Goal: Information Seeking & Learning: Learn about a topic

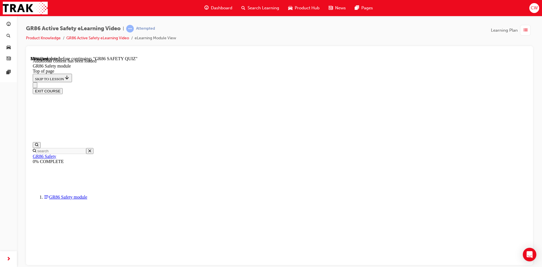
scroll to position [208, 0]
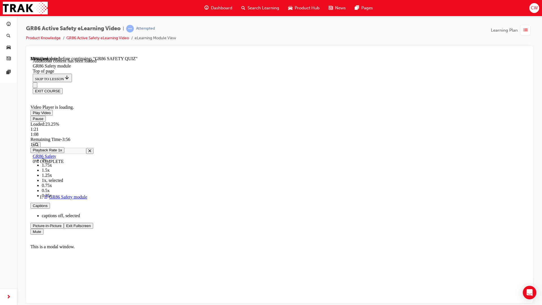
click at [169, 137] on div "Loaded : 23.25% 1:21 1:08" at bounding box center [280, 128] width 498 height 15
click at [323, 137] on div "Loaded : 58.69% 3:08 2:56" at bounding box center [280, 128] width 498 height 15
click at [339, 137] on div "Loaded : 59.13% 3:19 2:58" at bounding box center [280, 128] width 498 height 15
drag, startPoint x: 311, startPoint y: 349, endPoint x: 342, endPoint y: 347, distance: 30.9
click at [342, 137] on div "Loaded : 59.65% 3:21 2:59" at bounding box center [280, 128] width 498 height 15
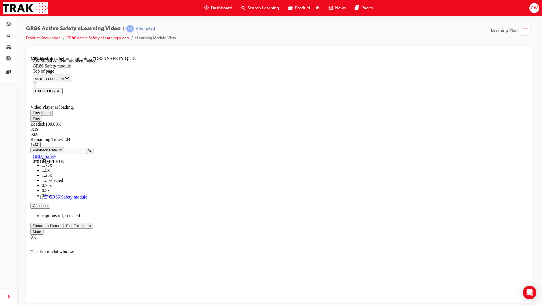
click at [66, 228] on span "Video player" at bounding box center [66, 225] width 0 height 4
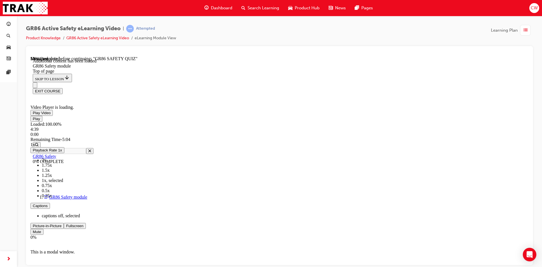
scroll to position [277, 0]
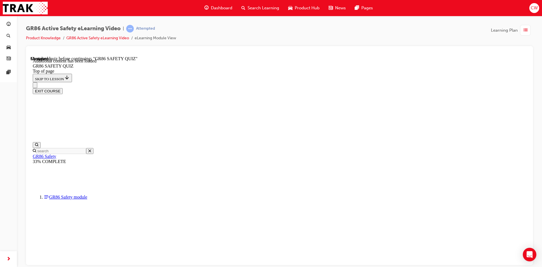
scroll to position [17, 0]
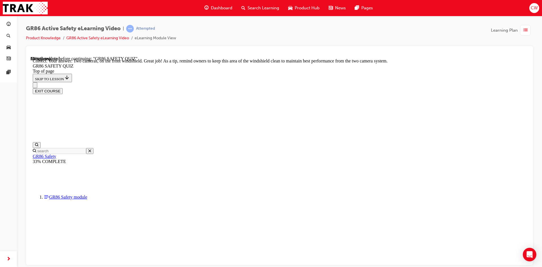
scroll to position [128, 0]
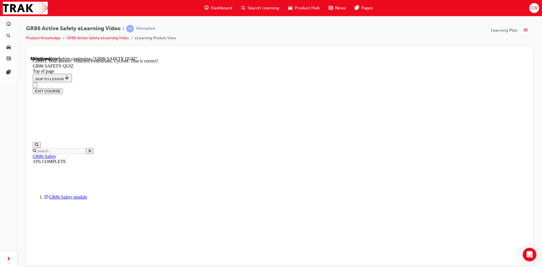
scroll to position [244, 0]
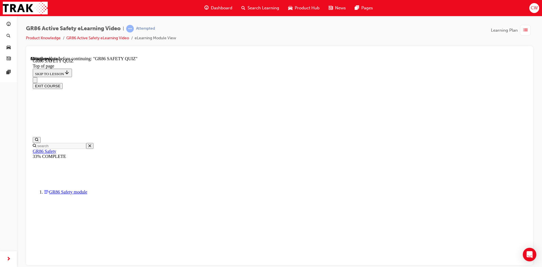
scroll to position [100, 0]
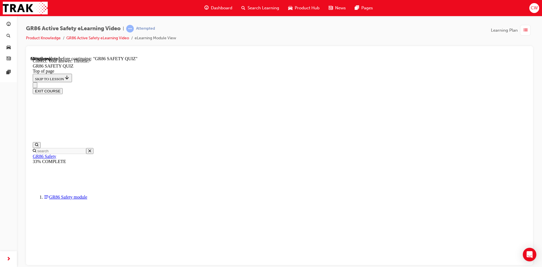
scroll to position [203, 0]
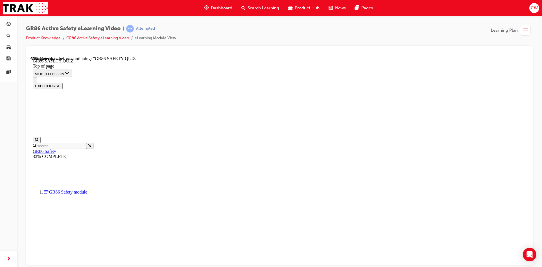
scroll to position [130, 0]
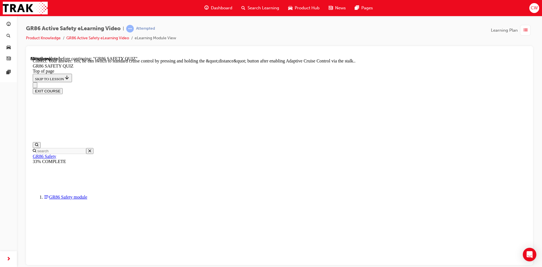
scroll to position [210, 0]
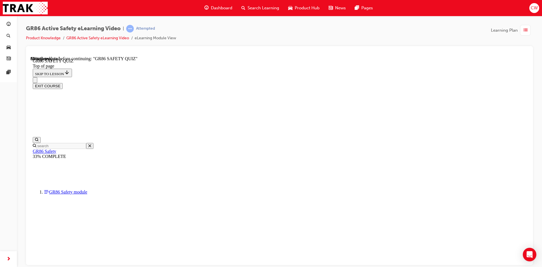
scroll to position [130, 0]
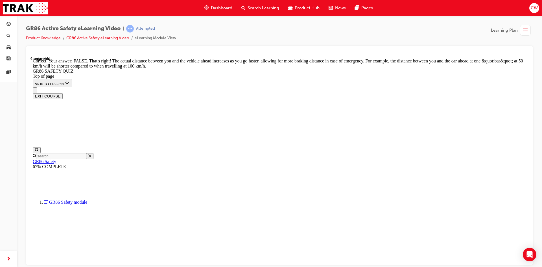
scroll to position [225, 0]
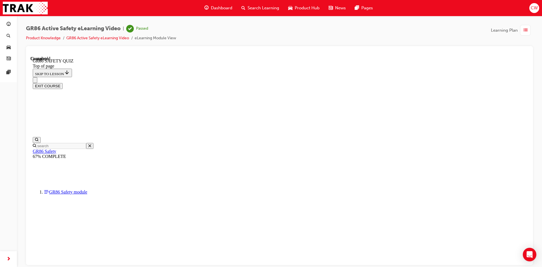
scroll to position [97, 0]
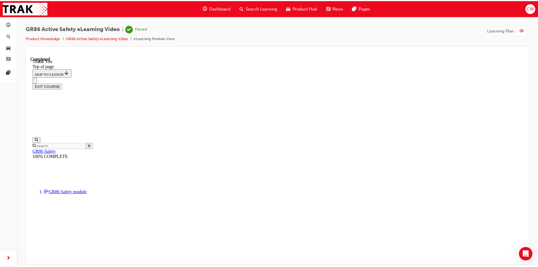
scroll to position [92, 0]
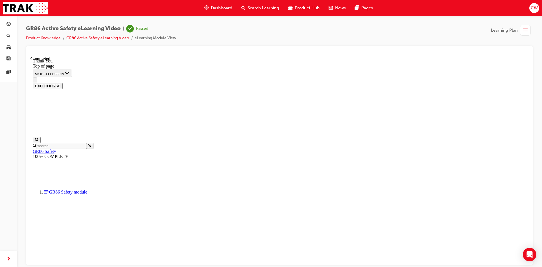
click at [63, 83] on button "EXIT COURSE" at bounding box center [48, 86] width 30 height 6
click at [217, 6] on span "Dashboard" at bounding box center [221, 8] width 21 height 6
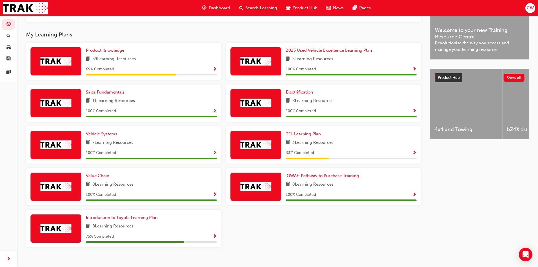
scroll to position [180, 0]
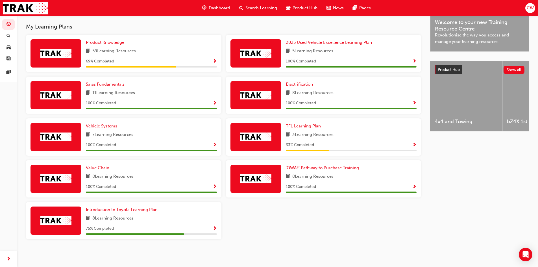
click at [109, 42] on span "Product Knowledge" at bounding box center [105, 42] width 38 height 5
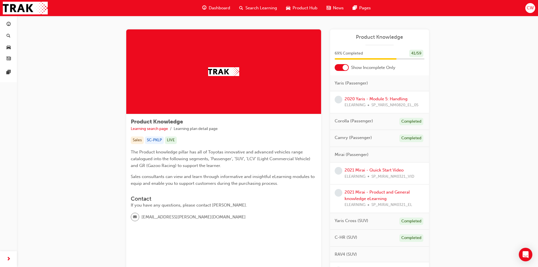
click at [338, 66] on div at bounding box center [342, 67] width 14 height 7
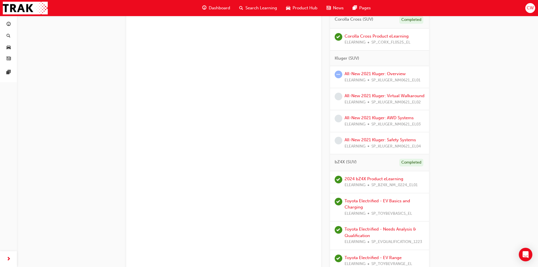
scroll to position [593, 0]
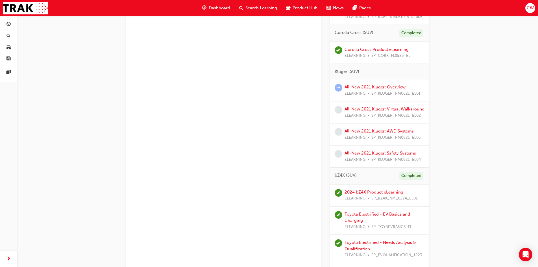
click at [364, 110] on link "All-New 2021 Kluger: Virtual Walkaround" at bounding box center [385, 108] width 80 height 5
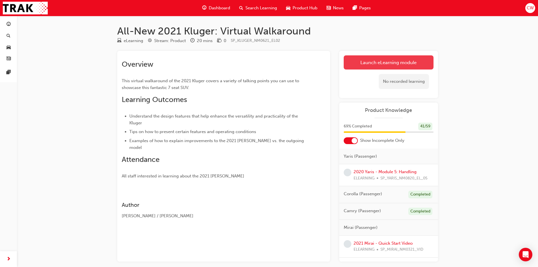
click at [370, 63] on link "Launch eLearning module" at bounding box center [389, 62] width 90 height 14
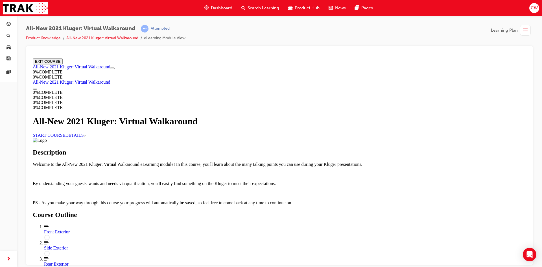
click at [65, 137] on link "START COURSE" at bounding box center [49, 134] width 32 height 5
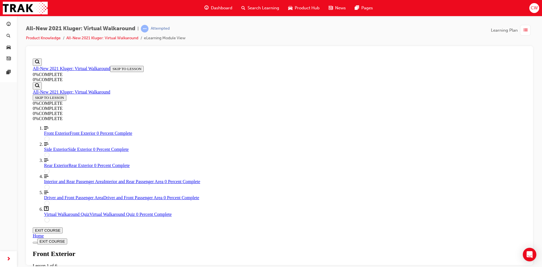
scroll to position [104, 0]
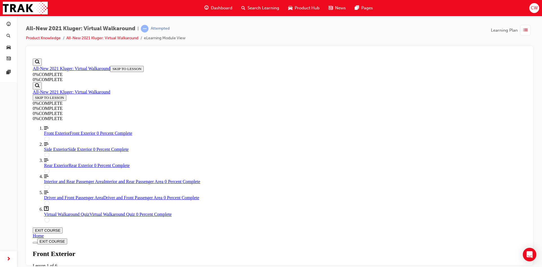
scroll to position [27, 0]
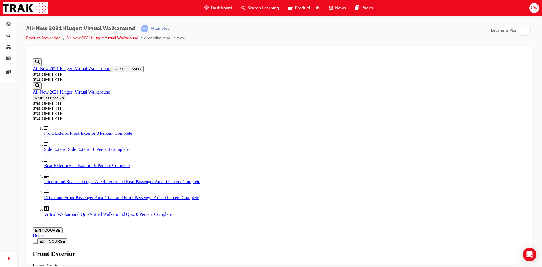
scroll to position [136, 0]
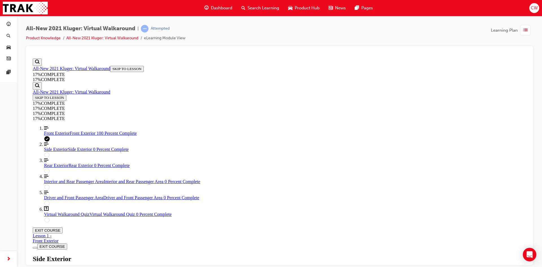
scroll to position [104, 0]
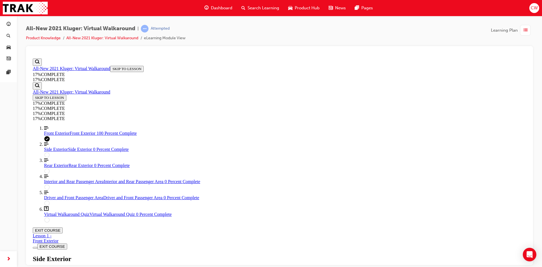
scroll to position [59, 0]
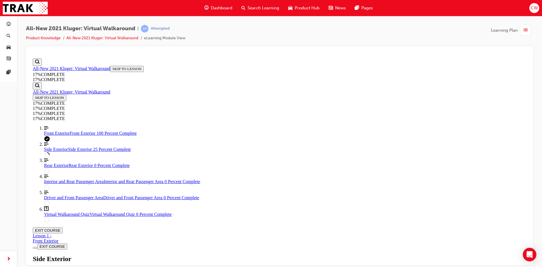
scroll to position [132, 0]
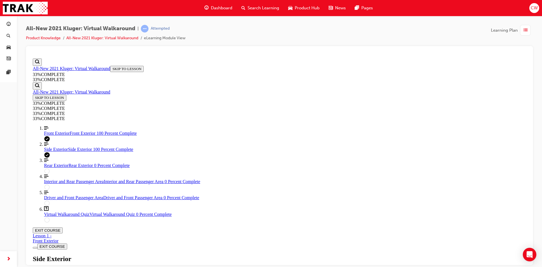
scroll to position [271, 0]
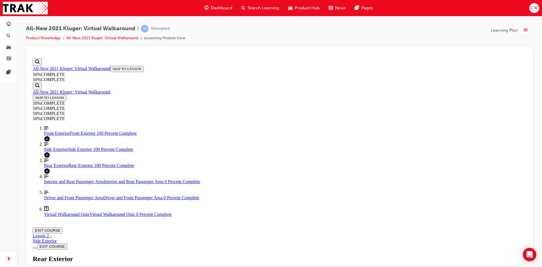
scroll to position [361, 0]
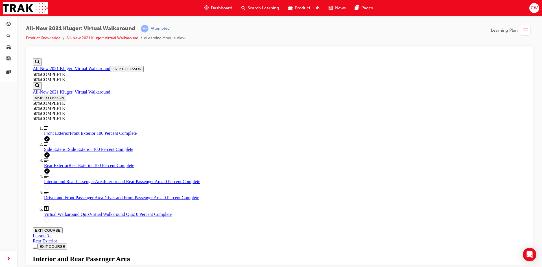
scroll to position [109, 0]
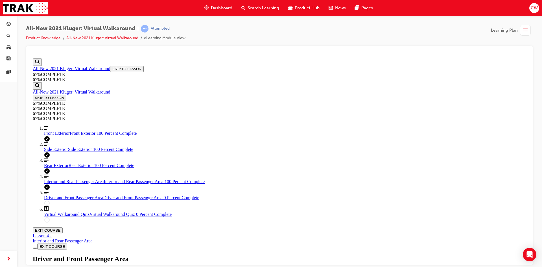
click at [388, 43] on div "All-New 2021 Kluger: Virtual Walkaround | Attempted Product Knowledge All-New 2…" at bounding box center [279, 35] width 507 height 21
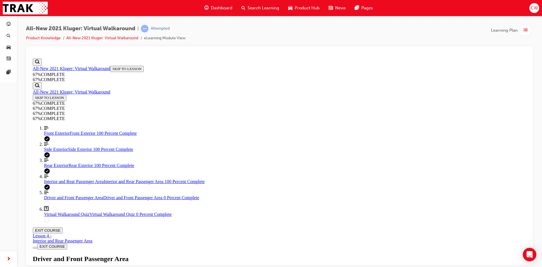
scroll to position [124, 0]
click at [276, 51] on div at bounding box center [280, 54] width 498 height 6
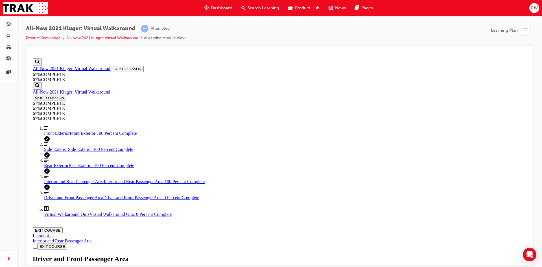
click at [338, 54] on div at bounding box center [280, 54] width 498 height 6
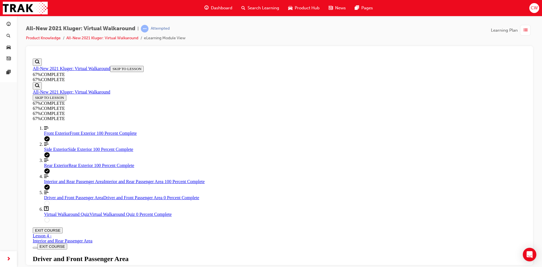
click at [390, 49] on div at bounding box center [279, 155] width 507 height 219
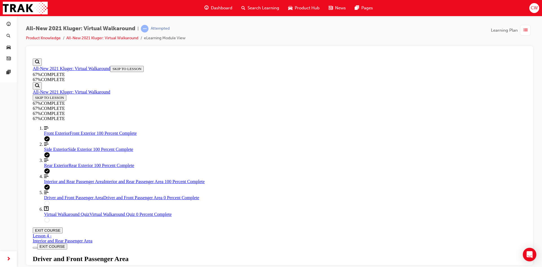
drag, startPoint x: 422, startPoint y: 148, endPoint x: 429, endPoint y: 144, distance: 8.1
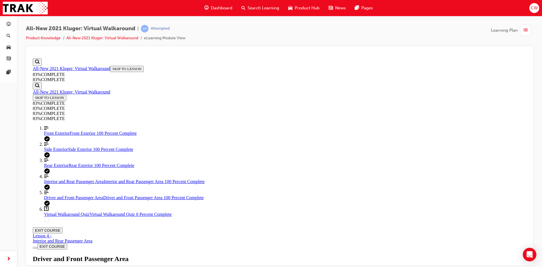
scroll to position [317, 0]
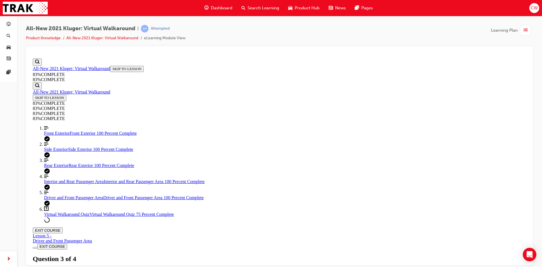
scroll to position [64, 0]
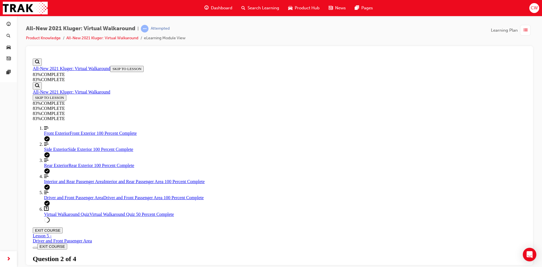
click at [69, 184] on span "Interior and Rear Passenger Area" at bounding box center [74, 181] width 60 height 5
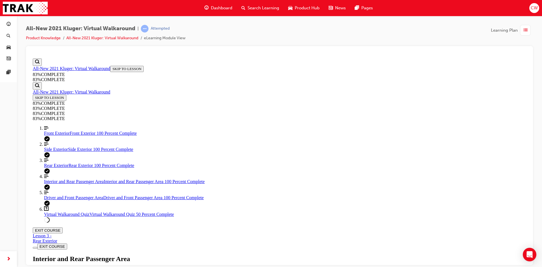
click at [90, 217] on div "Virtual Walkaround Quiz Virtual Walkaround Quiz 50 Percent Complete" at bounding box center [285, 214] width 482 height 5
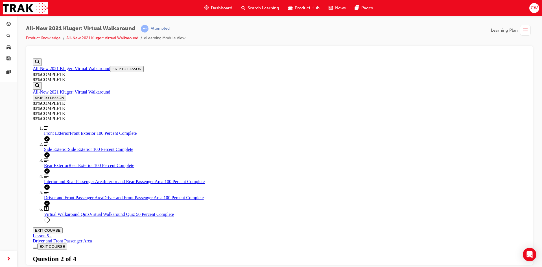
scroll to position [64, 0]
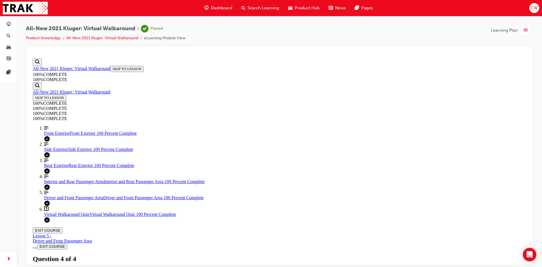
scroll to position [82, 0]
click at [63, 227] on button "EXIT COURSE" at bounding box center [48, 230] width 30 height 6
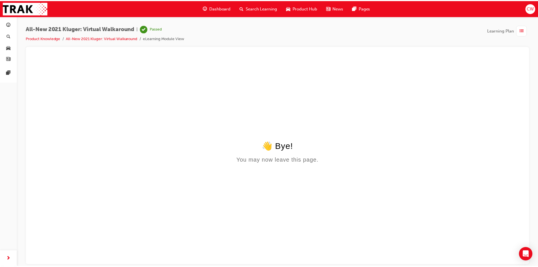
scroll to position [0, 0]
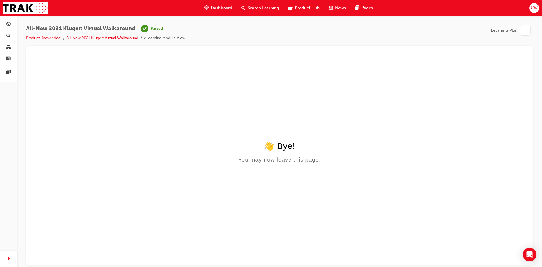
click at [214, 6] on span "Dashboard" at bounding box center [221, 8] width 21 height 6
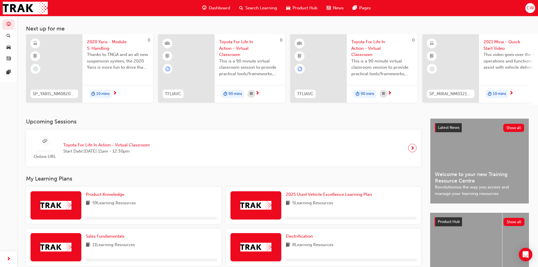
scroll to position [85, 0]
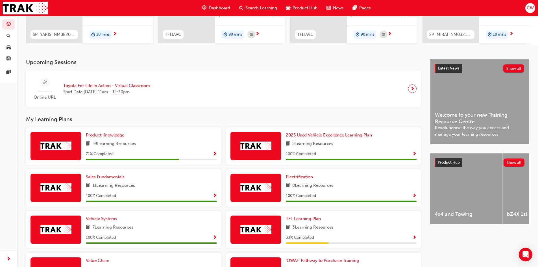
click at [112, 138] on span "Product Knowledge" at bounding box center [105, 134] width 38 height 5
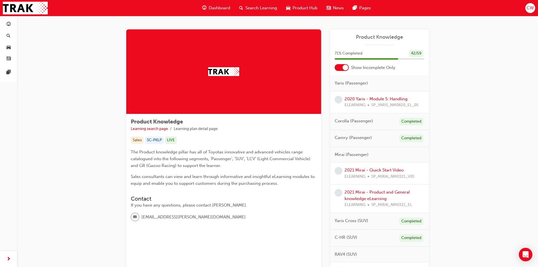
click at [336, 67] on div at bounding box center [342, 67] width 14 height 7
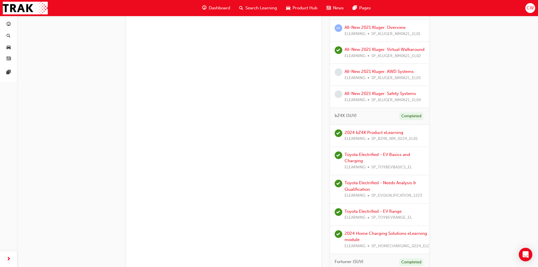
scroll to position [643, 0]
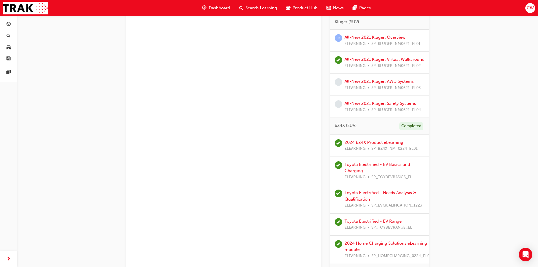
click at [374, 84] on link "All-New 2021 Kluger: AWD Systems" at bounding box center [379, 81] width 69 height 5
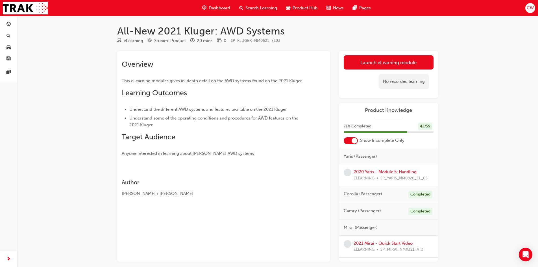
click at [349, 141] on div at bounding box center [351, 140] width 14 height 7
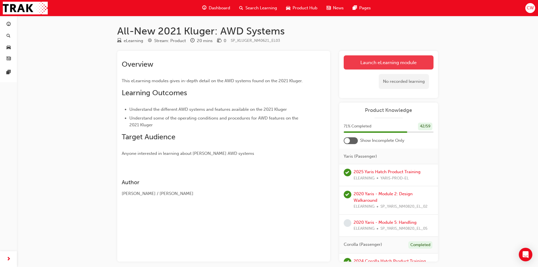
click at [365, 62] on link "Launch eLearning module" at bounding box center [389, 62] width 90 height 14
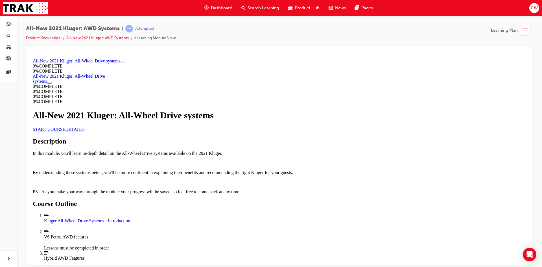
click at [65, 131] on link "START COURSE" at bounding box center [49, 129] width 32 height 5
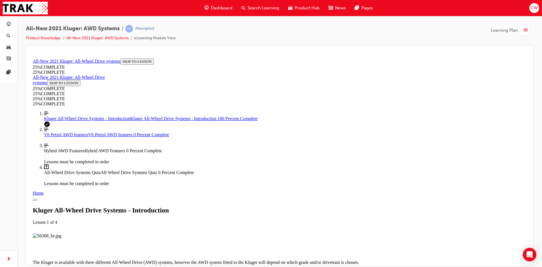
scroll to position [444, 0]
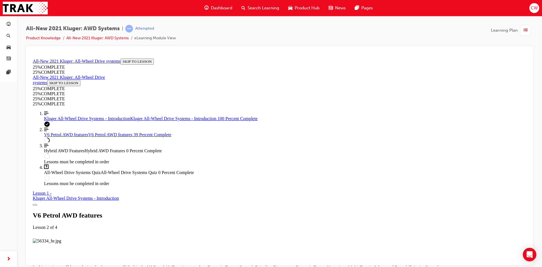
scroll to position [697, 0]
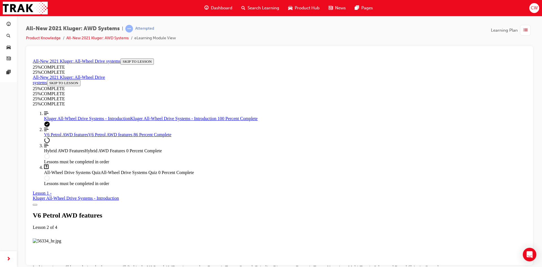
scroll to position [2108, 0]
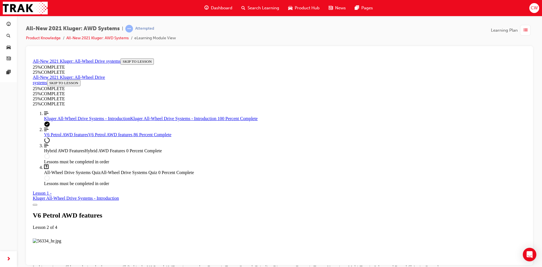
scroll to position [1144, 0]
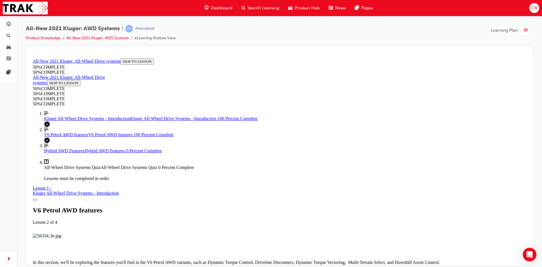
scroll to position [2257, 0]
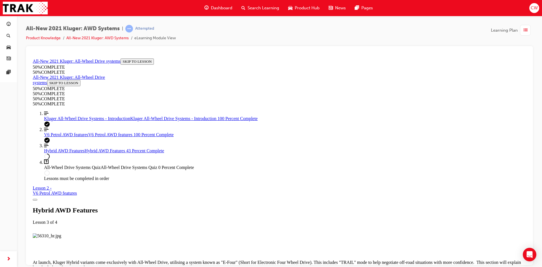
scroll to position [726, 0]
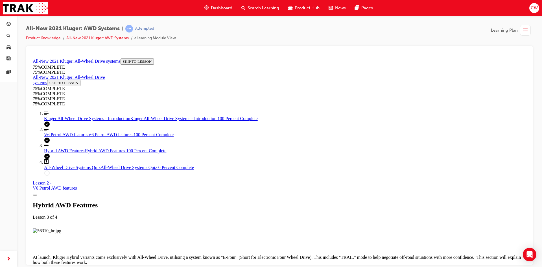
scroll to position [1493, 0]
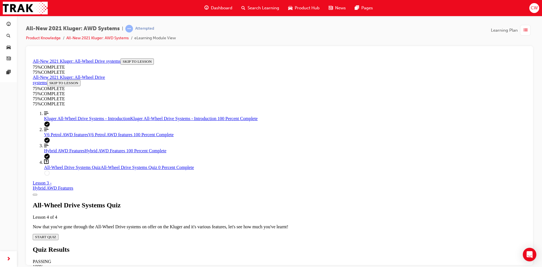
scroll to position [19, 0]
click at [58, 234] on button "START QUIZ" at bounding box center [46, 237] width 26 height 6
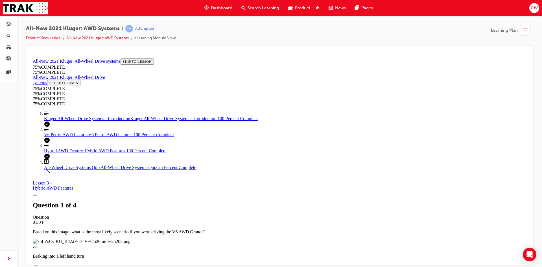
scroll to position [77, 0]
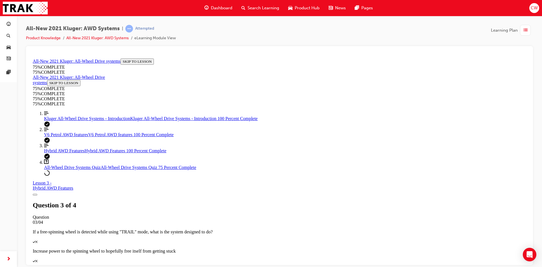
scroll to position [64, 0]
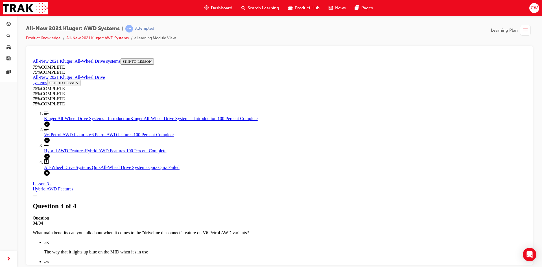
scroll to position [20, 0]
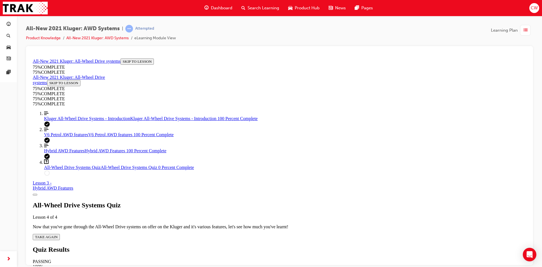
click at [58, 234] on span "TAKE AGAIN" at bounding box center [46, 236] width 23 height 4
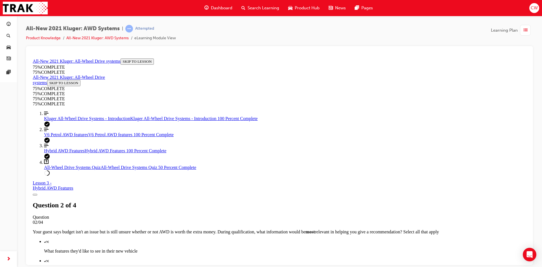
scroll to position [21, 0]
click at [60, 137] on span "V6 Petrol AWD features" at bounding box center [66, 134] width 44 height 5
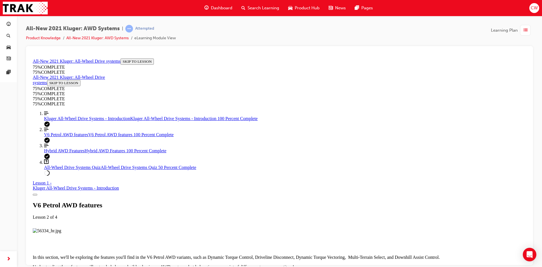
scroll to position [838, 0]
click at [60, 169] on span "All-Wheel Drive Systems Quiz" at bounding box center [72, 167] width 56 height 5
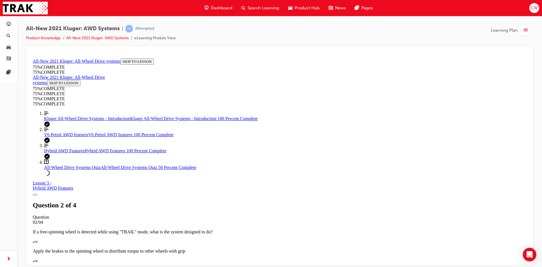
scroll to position [104, 0]
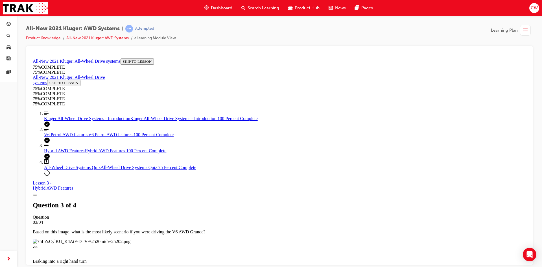
scroll to position [49, 0]
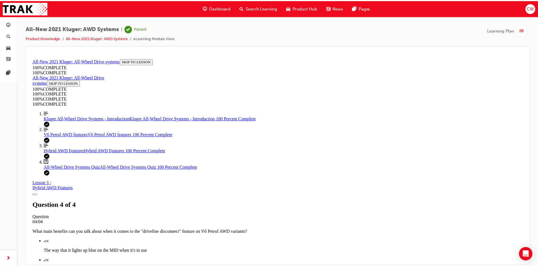
scroll to position [82, 0]
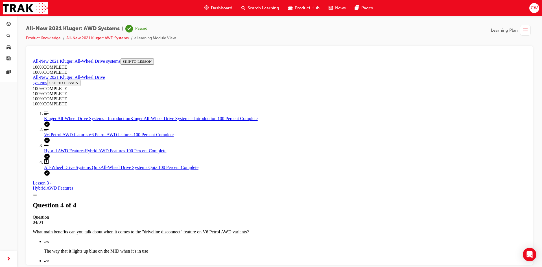
click at [221, 8] on span "Dashboard" at bounding box center [221, 8] width 21 height 6
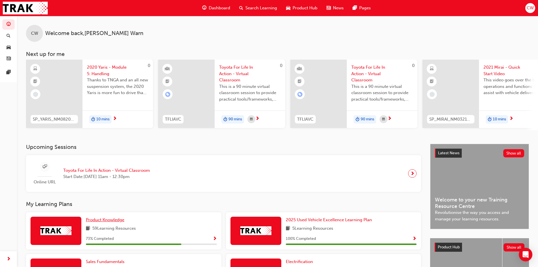
click at [113, 222] on span "Product Knowledge" at bounding box center [105, 219] width 38 height 5
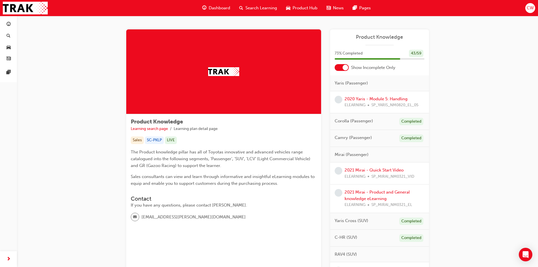
click at [343, 68] on div at bounding box center [346, 68] width 6 height 6
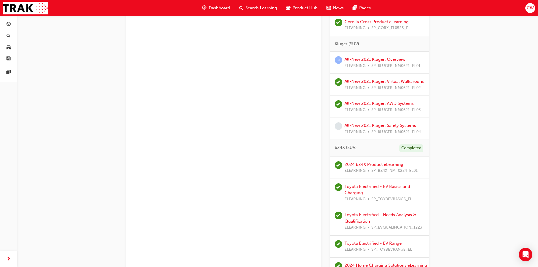
scroll to position [621, 0]
click at [355, 127] on link "All-New 2021 Kluger: Safety Systems" at bounding box center [380, 124] width 71 height 5
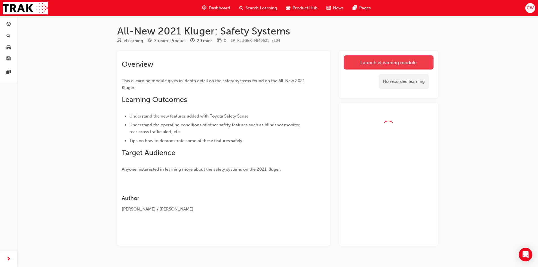
click at [366, 60] on link "Launch eLearning module" at bounding box center [389, 62] width 90 height 14
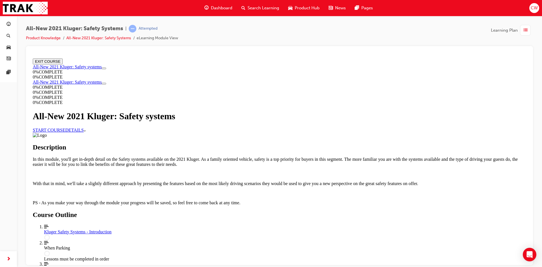
click at [65, 132] on link "START COURSE" at bounding box center [49, 129] width 32 height 5
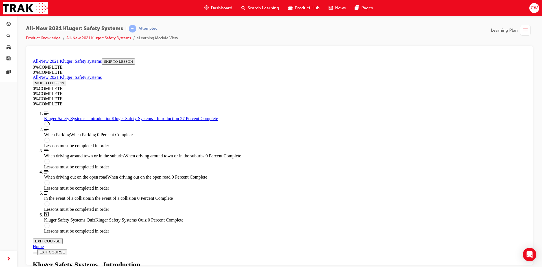
scroll to position [161, 0]
drag, startPoint x: 412, startPoint y: 182, endPoint x: 424, endPoint y: 186, distance: 12.3
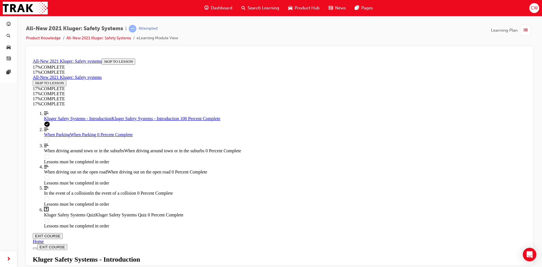
scroll to position [805, 0]
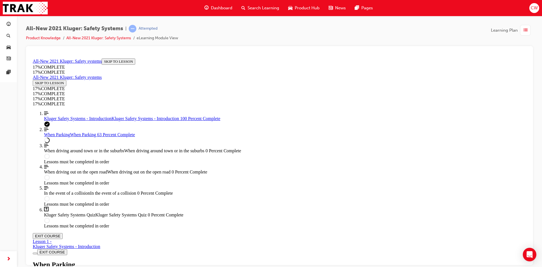
scroll to position [1234, 0]
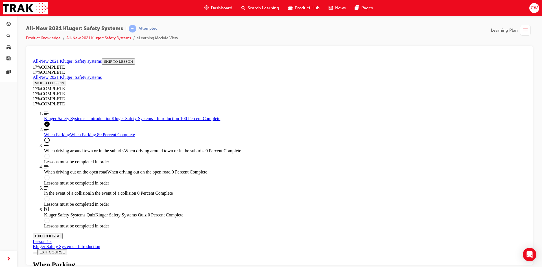
scroll to position [1924, 0]
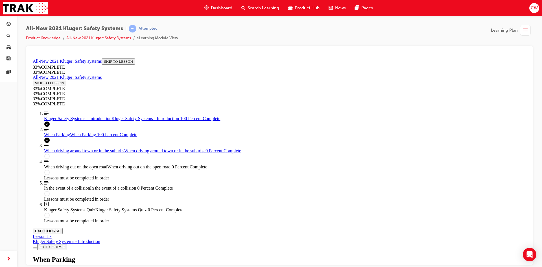
scroll to position [2065, 0]
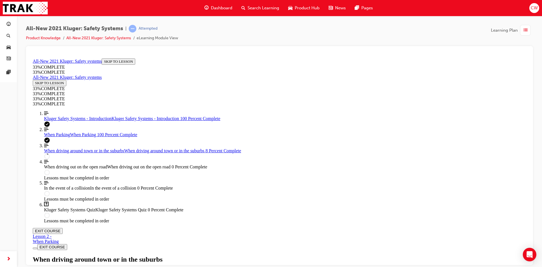
scroll to position [245, 0]
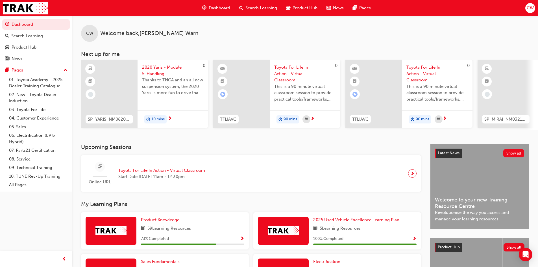
drag, startPoint x: 370, startPoint y: 193, endPoint x: 361, endPoint y: 202, distance: 13.2
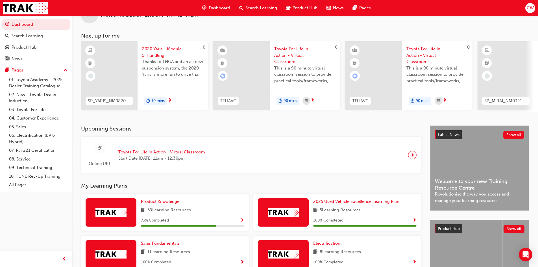
scroll to position [28, 0]
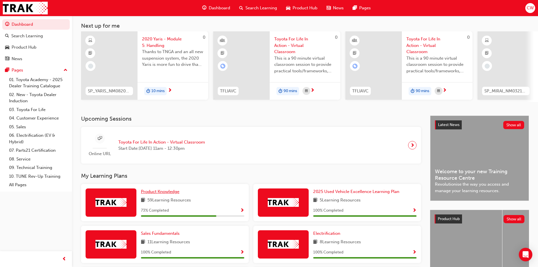
click at [165, 194] on span "Product Knowledge" at bounding box center [160, 191] width 38 height 5
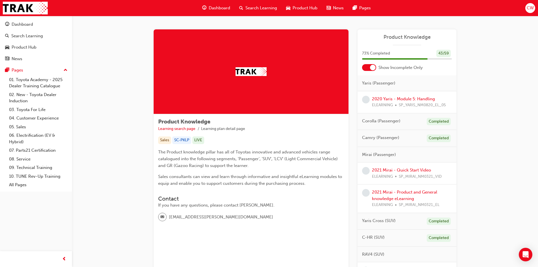
click at [366, 66] on div at bounding box center [369, 67] width 14 height 7
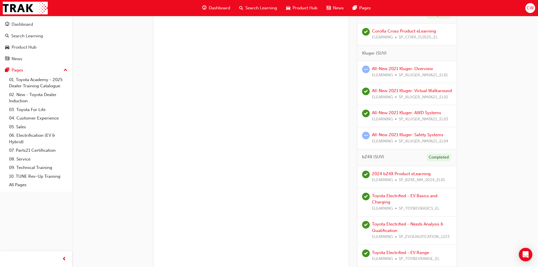
scroll to position [621, 0]
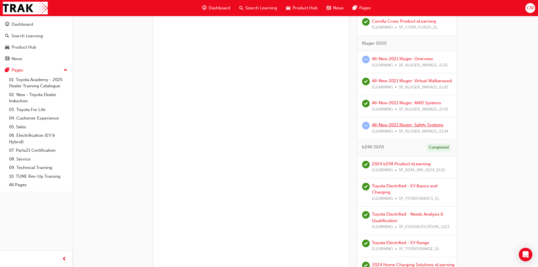
click at [401, 127] on link "All-New 2021 Kluger: Safety Systems" at bounding box center [407, 124] width 71 height 5
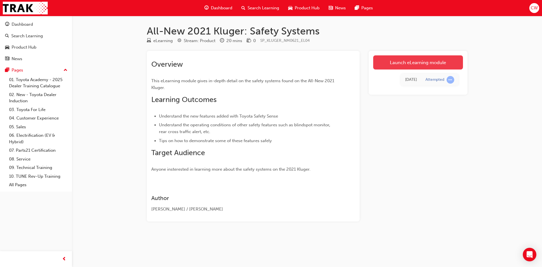
click at [407, 62] on link "Launch eLearning module" at bounding box center [418, 62] width 90 height 14
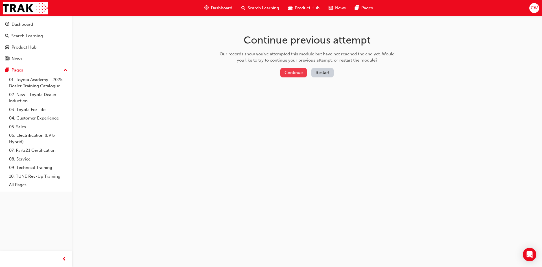
click at [288, 71] on button "Continue" at bounding box center [293, 72] width 27 height 9
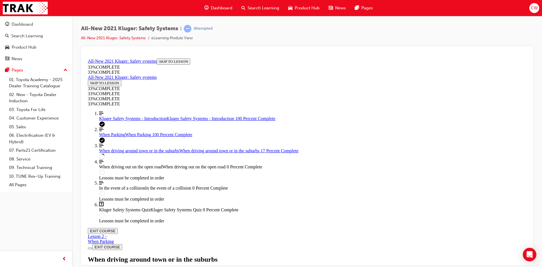
scroll to position [245, 0]
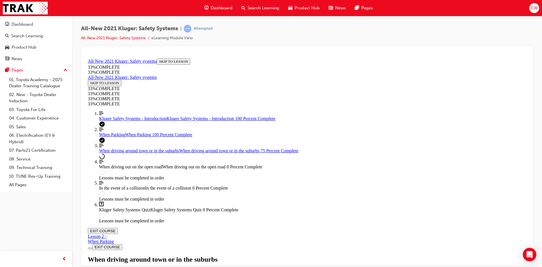
scroll to position [950, 0]
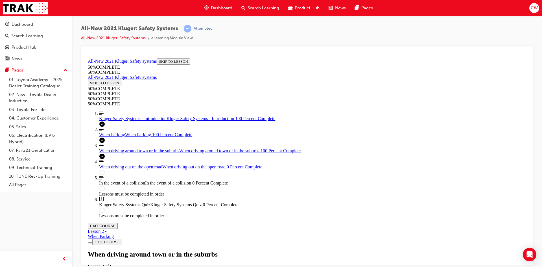
scroll to position [1165, 0]
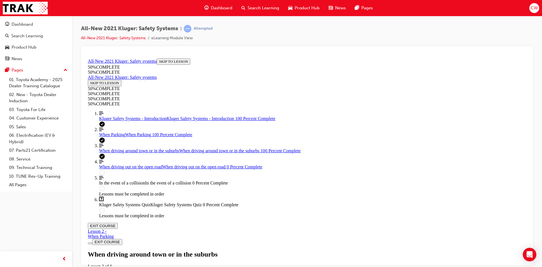
scroll to position [1222, 0]
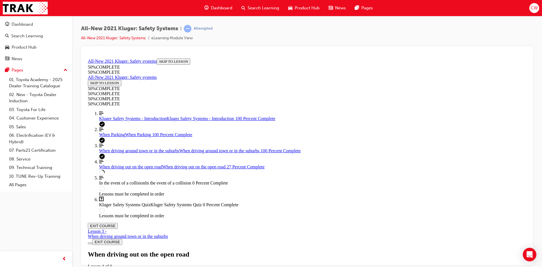
scroll to position [726, 0]
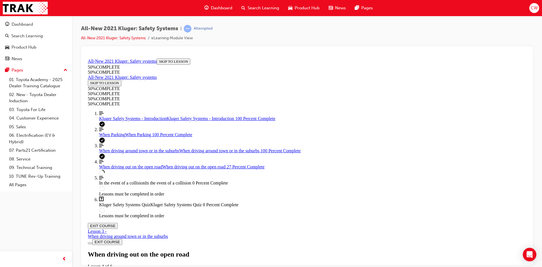
scroll to position [980, 0]
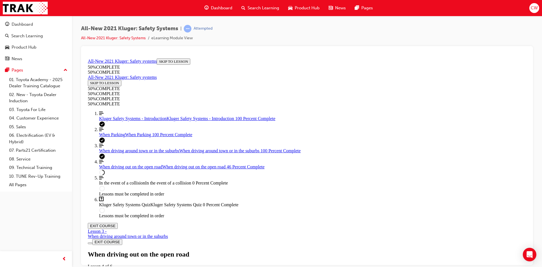
scroll to position [1714, 0]
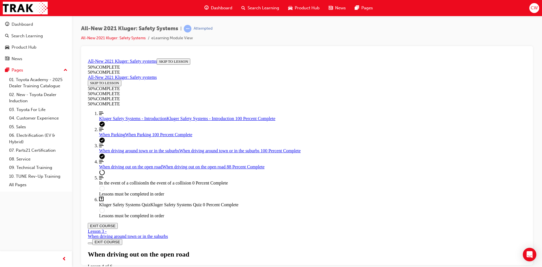
scroll to position [3170, 0]
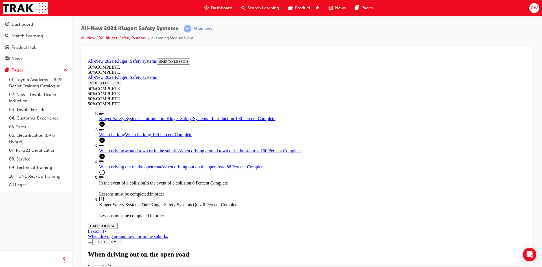
scroll to position [2836, 0]
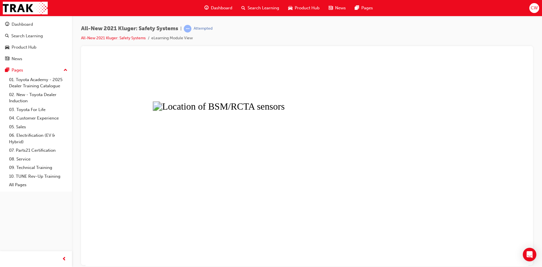
click at [488, 168] on button "Unzoom image" at bounding box center [307, 161] width 443 height 210
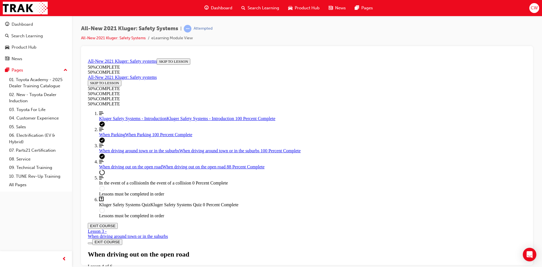
scroll to position [791, 0]
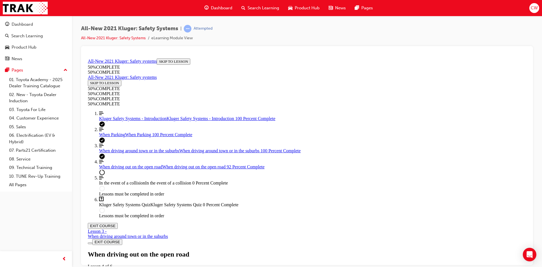
scroll to position [2140, 0]
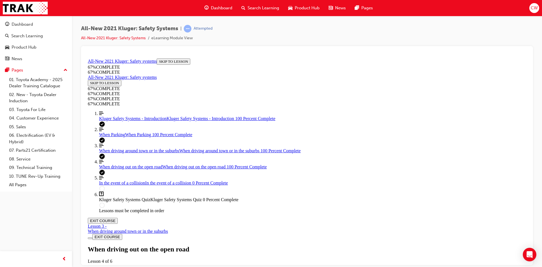
scroll to position [3355, 0]
drag, startPoint x: 261, startPoint y: 154, endPoint x: 267, endPoint y: 154, distance: 6.8
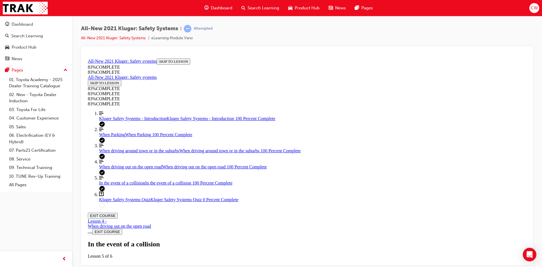
scroll to position [1337, 0]
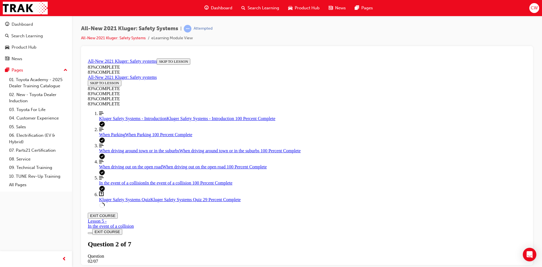
click at [117, 153] on div "When driving around town or in the suburbs When driving around town or in the s…" at bounding box center [312, 150] width 427 height 5
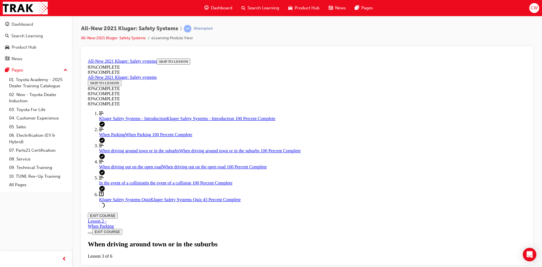
scroll to position [1192, 0]
click at [132, 169] on span "When driving out on the open road" at bounding box center [130, 166] width 63 height 5
click at [114, 202] on span "Kluger Safety Systems Quiz" at bounding box center [124, 199] width 51 height 5
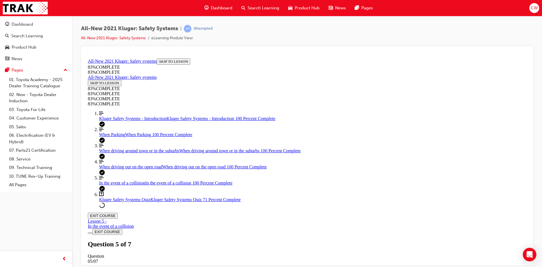
scroll to position [70, 0]
drag, startPoint x: 308, startPoint y: 132, endPoint x: 324, endPoint y: 132, distance: 16.7
drag, startPoint x: 309, startPoint y: 161, endPoint x: 329, endPoint y: 161, distance: 19.8
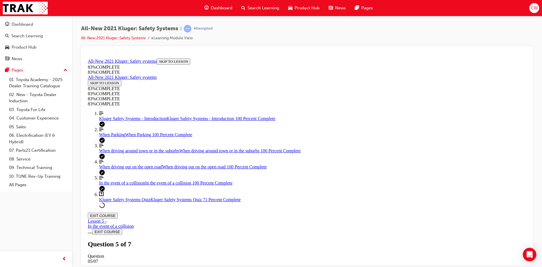
drag, startPoint x: 313, startPoint y: 191, endPoint x: 330, endPoint y: 192, distance: 17.2
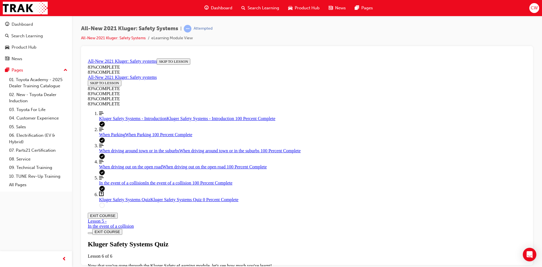
scroll to position [21, 0]
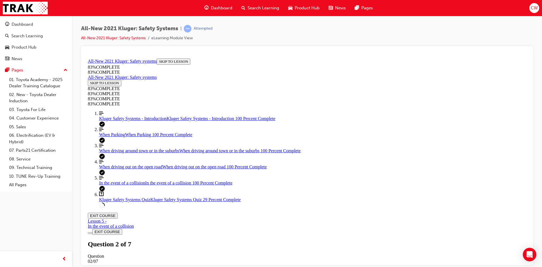
drag, startPoint x: 258, startPoint y: 150, endPoint x: 258, endPoint y: 154, distance: 3.4
drag, startPoint x: 258, startPoint y: 191, endPoint x: 256, endPoint y: 196, distance: 5.2
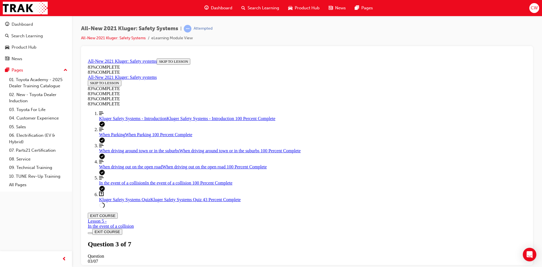
drag, startPoint x: 295, startPoint y: 131, endPoint x: 308, endPoint y: 201, distance: 70.3
drag, startPoint x: 280, startPoint y: 160, endPoint x: 299, endPoint y: 160, distance: 18.6
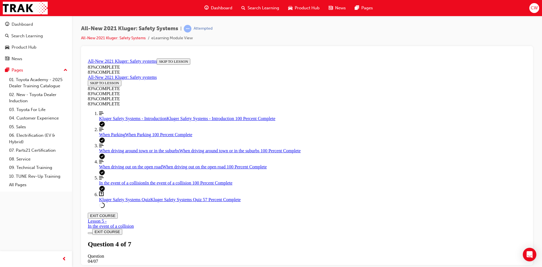
drag, startPoint x: 285, startPoint y: 133, endPoint x: 309, endPoint y: 133, distance: 24.0
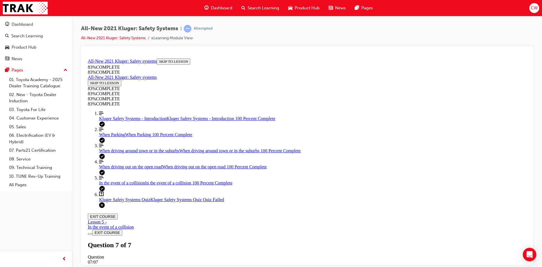
scroll to position [49, 0]
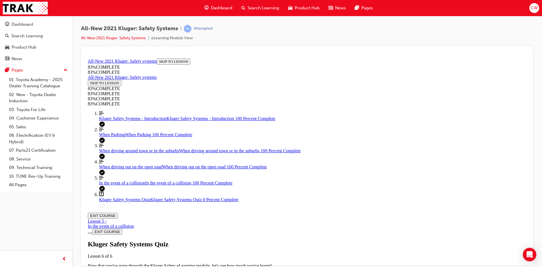
drag, startPoint x: 277, startPoint y: 152, endPoint x: 294, endPoint y: 151, distance: 17.2
drag, startPoint x: 291, startPoint y: 174, endPoint x: 307, endPoint y: 174, distance: 15.5
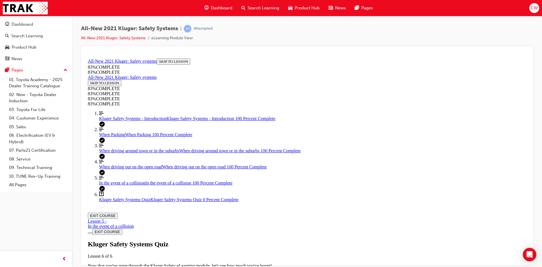
drag, startPoint x: 279, startPoint y: 198, endPoint x: 295, endPoint y: 199, distance: 15.8
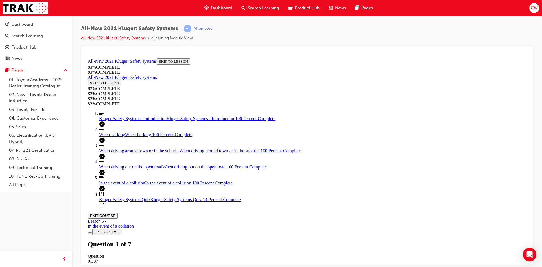
click at [110, 169] on span "When driving out on the open road" at bounding box center [130, 166] width 63 height 5
click at [117, 202] on link "Question box Question mark inside of a square Kluger Safety Systems Quiz Kluger…" at bounding box center [312, 196] width 427 height 11
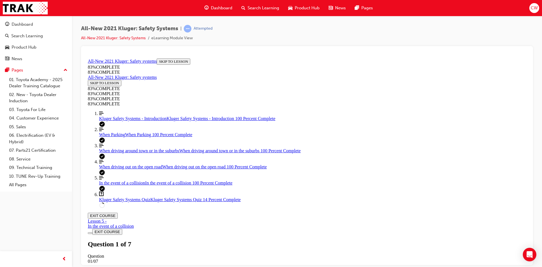
click at [109, 169] on span "When driving out on the open road" at bounding box center [130, 166] width 63 height 5
click at [120, 202] on span "Kluger Safety Systems Quiz" at bounding box center [124, 199] width 51 height 5
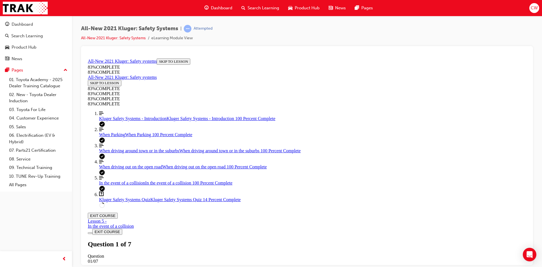
scroll to position [19, 0]
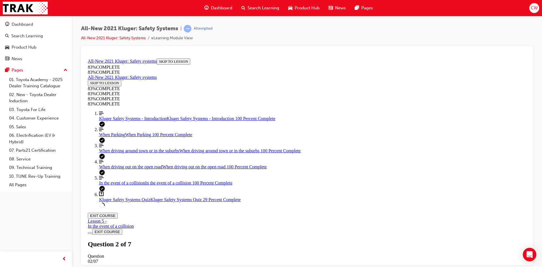
drag, startPoint x: 258, startPoint y: 245, endPoint x: 264, endPoint y: 197, distance: 47.8
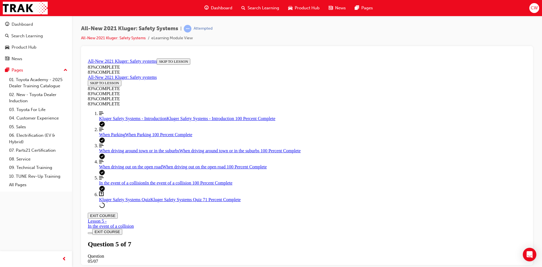
click at [109, 169] on div "When driving out on the open road When driving out on the open road 100 Percent…" at bounding box center [312, 166] width 427 height 5
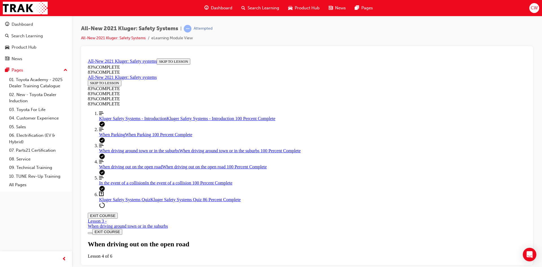
scroll to position [1206, 0]
click at [138, 202] on link "Question box Question mark inside of a square Kluger Safety Systems Quiz Kluger…" at bounding box center [312, 196] width 427 height 11
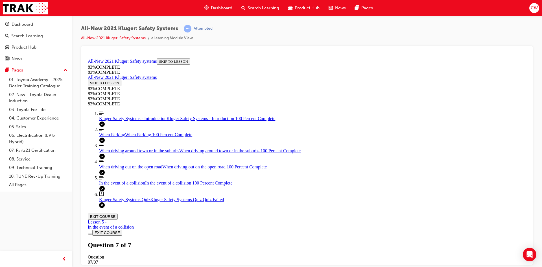
scroll to position [82, 0]
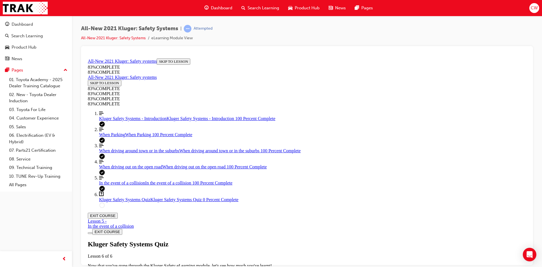
scroll to position [20, 0]
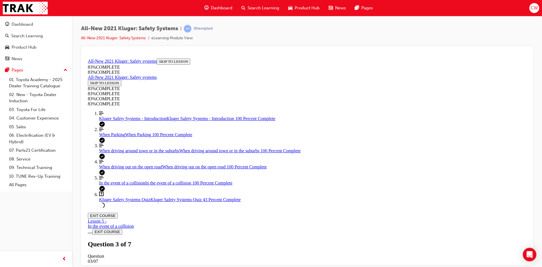
click at [106, 169] on div "When driving out on the open road When driving out on the open road 100 Percent…" at bounding box center [312, 166] width 427 height 5
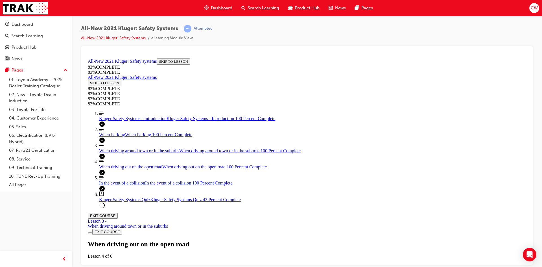
click at [100, 202] on span "Kluger Safety Systems Quiz" at bounding box center [124, 199] width 51 height 5
drag, startPoint x: 305, startPoint y: 134, endPoint x: 321, endPoint y: 202, distance: 70.2
drag, startPoint x: 281, startPoint y: 132, endPoint x: 298, endPoint y: 167, distance: 38.6
drag, startPoint x: 280, startPoint y: 131, endPoint x: 295, endPoint y: 130, distance: 15.3
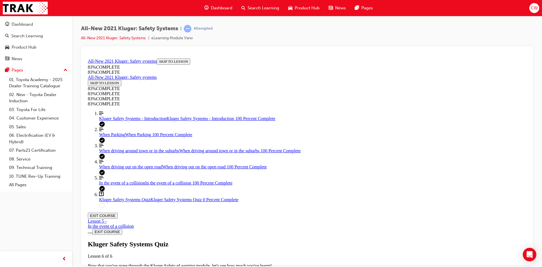
scroll to position [162, 0]
click at [105, 153] on span "When driving around town or in the suburbs" at bounding box center [139, 150] width 80 height 5
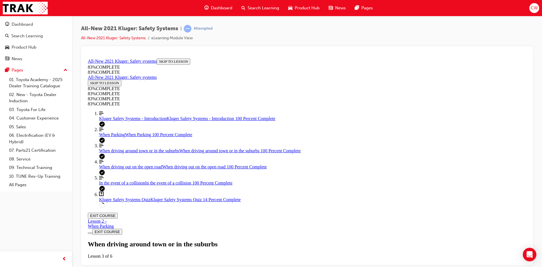
scroll to position [1192, 0]
click at [138, 169] on span "When driving out on the open road" at bounding box center [130, 166] width 63 height 5
click at [102, 202] on link "Question box Question mark inside of a square Kluger Safety Systems Quiz Kluger…" at bounding box center [312, 196] width 427 height 11
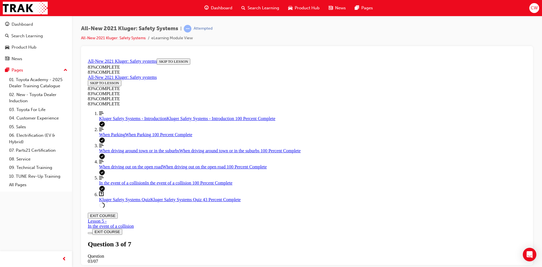
scroll to position [49, 0]
drag, startPoint x: 268, startPoint y: 150, endPoint x: 285, endPoint y: 185, distance: 38.5
drag, startPoint x: 274, startPoint y: 151, endPoint x: 292, endPoint y: 219, distance: 70.6
drag, startPoint x: 273, startPoint y: 152, endPoint x: 292, endPoint y: 151, distance: 19.5
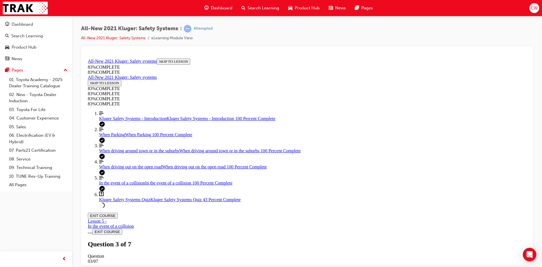
click at [125, 169] on span "When driving out on the open road" at bounding box center [130, 166] width 63 height 5
click at [116, 202] on span "Kluger Safety Systems Quiz" at bounding box center [124, 199] width 51 height 5
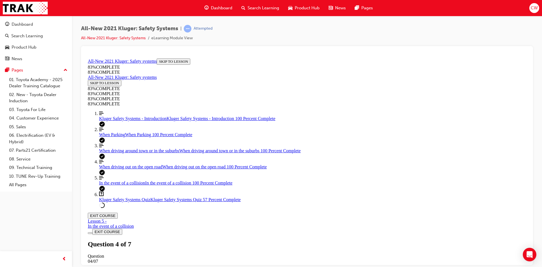
scroll to position [132, 0]
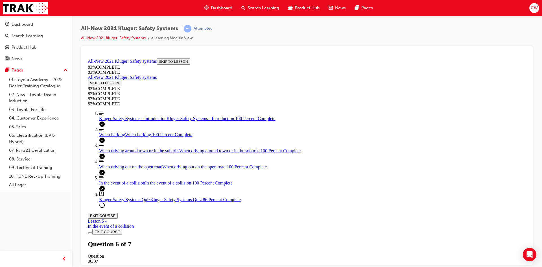
drag, startPoint x: 259, startPoint y: 240, endPoint x: 301, endPoint y: 218, distance: 47.6
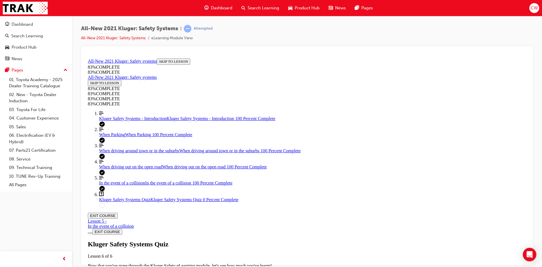
scroll to position [20, 0]
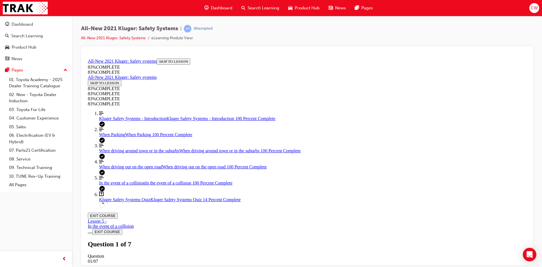
scroll to position [49, 0]
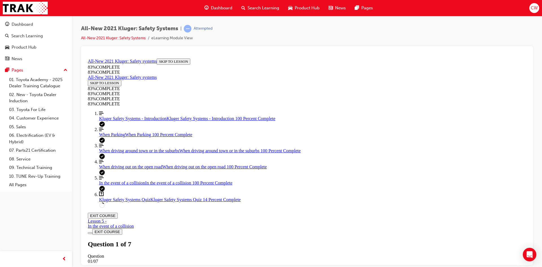
scroll to position [119, 0]
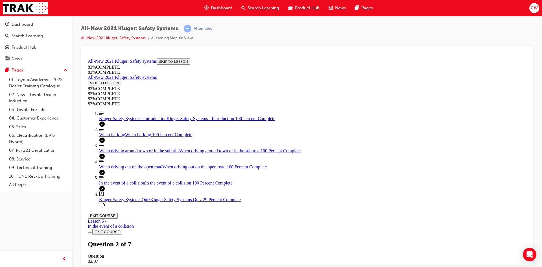
drag, startPoint x: 279, startPoint y: 128, endPoint x: 297, endPoint y: 129, distance: 18.1
drag, startPoint x: 278, startPoint y: 161, endPoint x: 295, endPoint y: 196, distance: 39.3
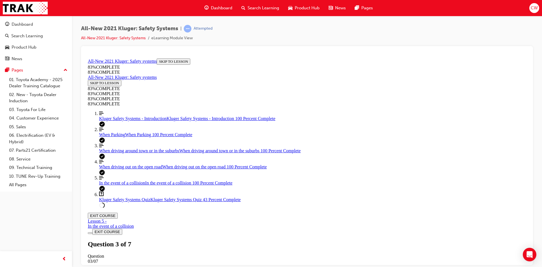
drag, startPoint x: 285, startPoint y: 167, endPoint x: 306, endPoint y: 167, distance: 20.9
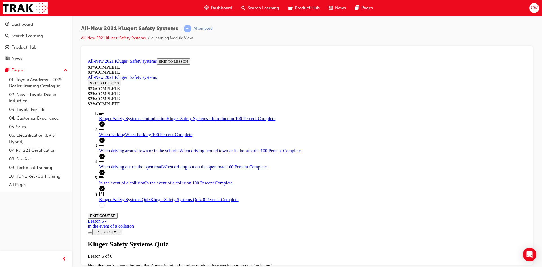
drag, startPoint x: 286, startPoint y: 180, endPoint x: 300, endPoint y: 213, distance: 35.9
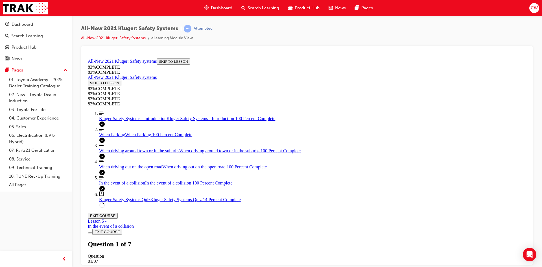
drag, startPoint x: 282, startPoint y: 181, endPoint x: 299, endPoint y: 183, distance: 17.1
drag, startPoint x: 286, startPoint y: 245, endPoint x: 309, endPoint y: 246, distance: 23.4
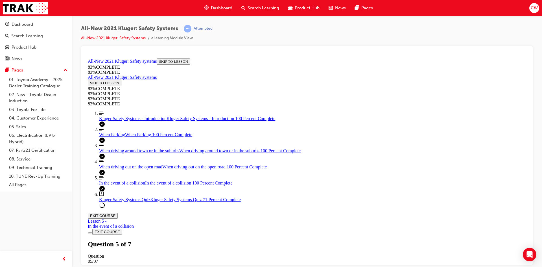
scroll to position [154, 0]
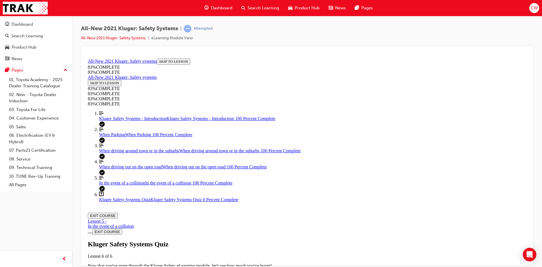
scroll to position [21, 0]
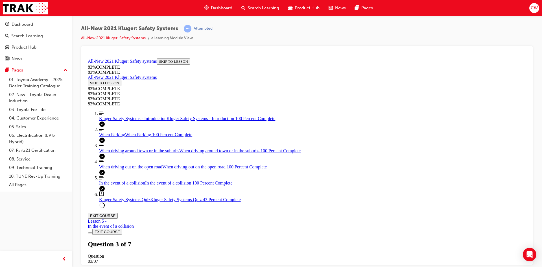
drag, startPoint x: 317, startPoint y: 125, endPoint x: 335, endPoint y: 126, distance: 17.8
drag, startPoint x: 302, startPoint y: 167, endPoint x: 315, endPoint y: 201, distance: 36.5
drag, startPoint x: 290, startPoint y: 168, endPoint x: 308, endPoint y: 165, distance: 17.4
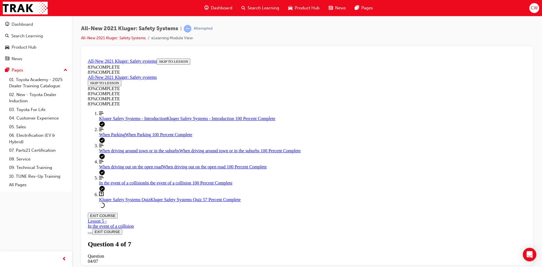
scroll to position [21, 0]
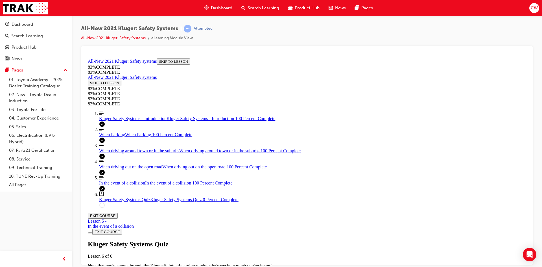
scroll to position [20, 0]
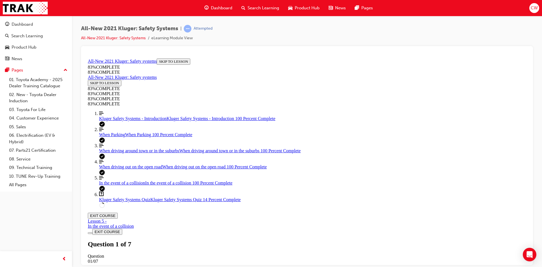
scroll to position [105, 0]
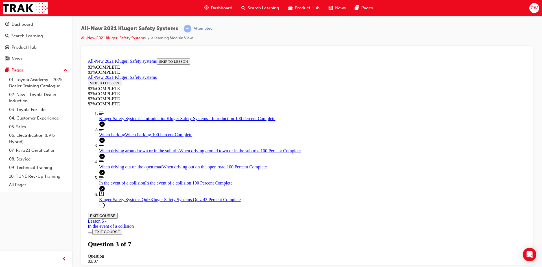
scroll to position [68, 0]
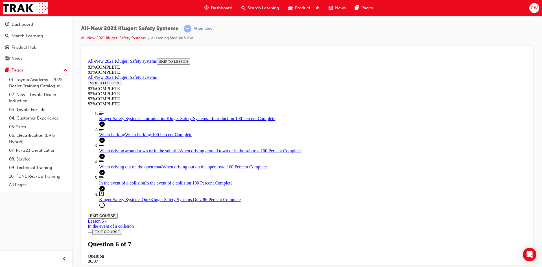
drag, startPoint x: 300, startPoint y: 177, endPoint x: 314, endPoint y: 212, distance: 38.0
drag, startPoint x: 291, startPoint y: 179, endPoint x: 313, endPoint y: 179, distance: 22.9
drag, startPoint x: 269, startPoint y: 243, endPoint x: 289, endPoint y: 243, distance: 19.8
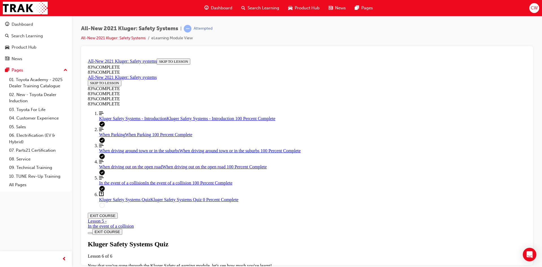
scroll to position [162, 0]
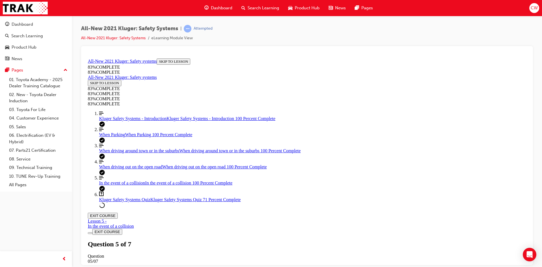
scroll to position [77, 0]
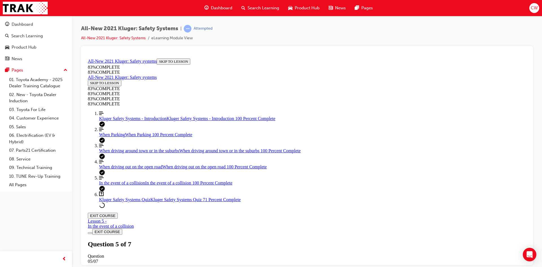
scroll to position [119, 0]
click at [130, 169] on span "When driving out on the open road" at bounding box center [130, 166] width 63 height 5
click at [124, 202] on span "Kluger Safety Systems Quiz" at bounding box center [124, 199] width 51 height 5
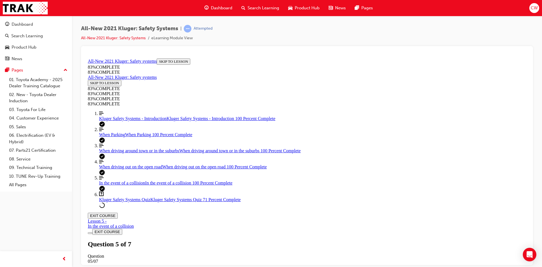
drag, startPoint x: 288, startPoint y: 132, endPoint x: 315, endPoint y: 168, distance: 45.6
drag, startPoint x: 284, startPoint y: 134, endPoint x: 306, endPoint y: 203, distance: 72.2
drag, startPoint x: 267, startPoint y: 125, endPoint x: 280, endPoint y: 125, distance: 12.7
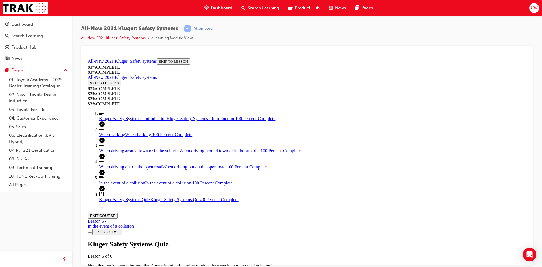
drag, startPoint x: 296, startPoint y: 169, endPoint x: 319, endPoint y: 169, distance: 22.3
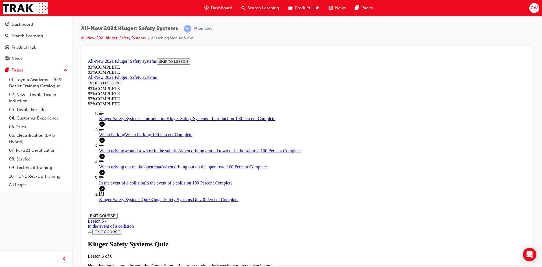
drag, startPoint x: 291, startPoint y: 161, endPoint x: 312, endPoint y: 162, distance: 20.4
drag, startPoint x: 274, startPoint y: 191, endPoint x: 291, endPoint y: 192, distance: 17.8
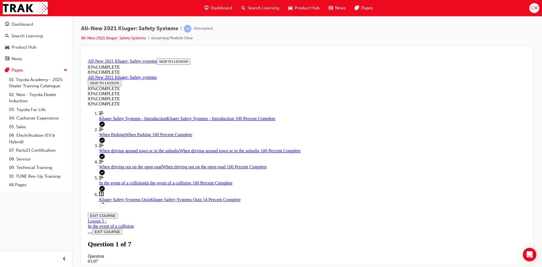
scroll to position [62, 0]
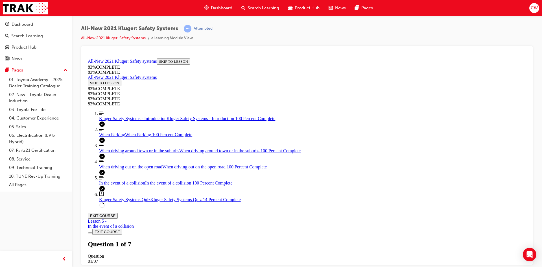
click at [125, 169] on span "When driving out on the open road" at bounding box center [130, 166] width 63 height 5
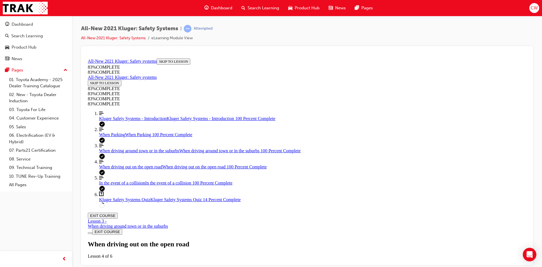
scroll to position [1658, 0]
click at [115, 202] on span "Kluger Safety Systems Quiz" at bounding box center [124, 199] width 51 height 5
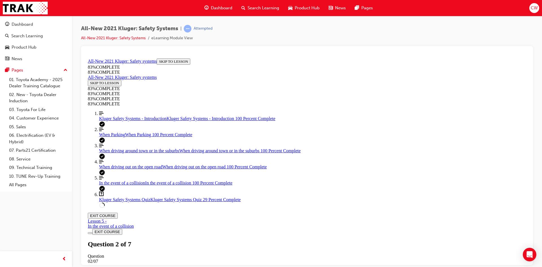
scroll to position [68, 0]
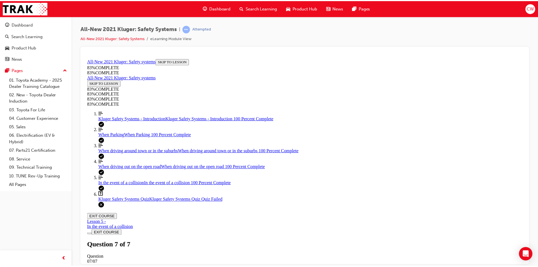
scroll to position [0, 0]
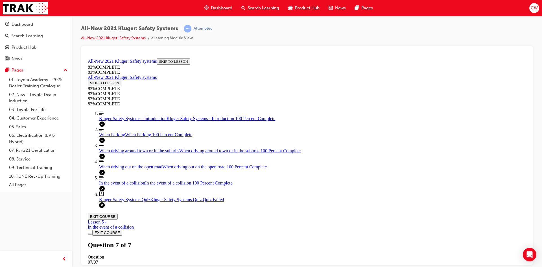
click at [215, 6] on span "Dashboard" at bounding box center [221, 8] width 21 height 6
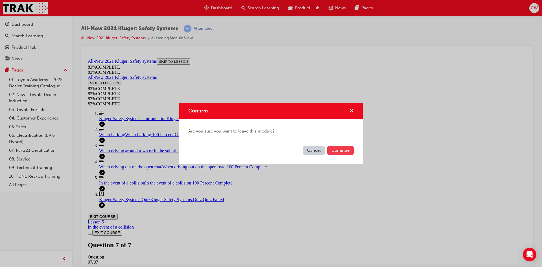
click at [334, 150] on button "Continue" at bounding box center [340, 150] width 27 height 9
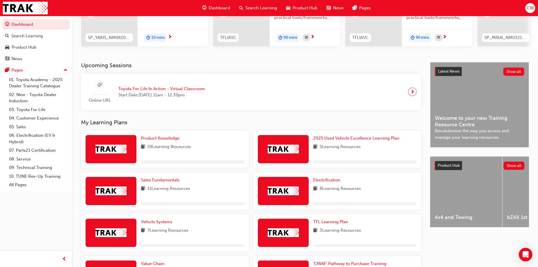
scroll to position [85, 0]
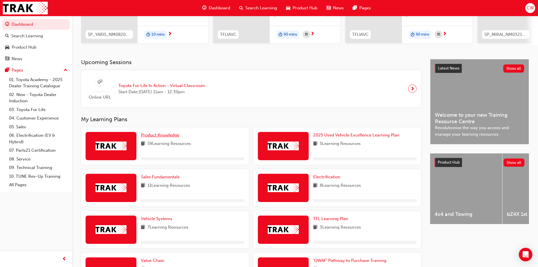
click at [166, 137] on span "Product Knowledge" at bounding box center [160, 134] width 38 height 5
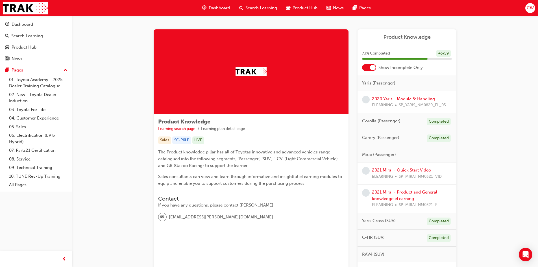
click at [365, 66] on div at bounding box center [369, 67] width 14 height 7
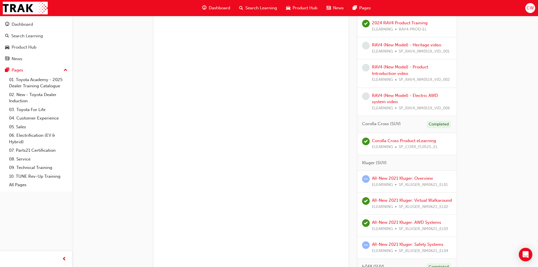
scroll to position [502, 0]
click at [377, 100] on link "RAV4 (New Model) - Electric AWD system video" at bounding box center [405, 99] width 66 height 12
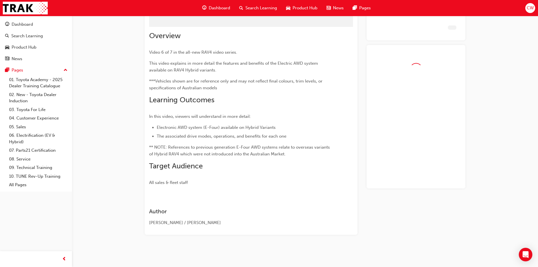
scroll to position [29, 0]
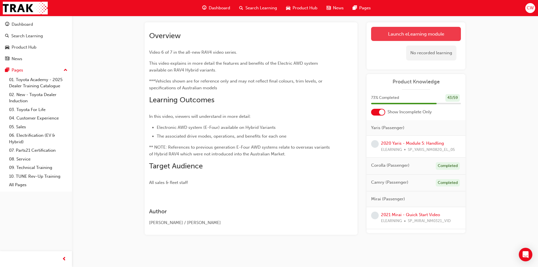
click at [398, 36] on link "Launch eLearning module" at bounding box center [416, 34] width 90 height 14
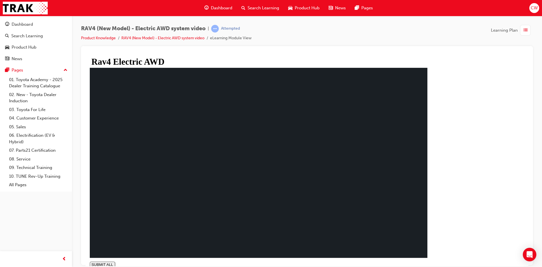
type input "1"
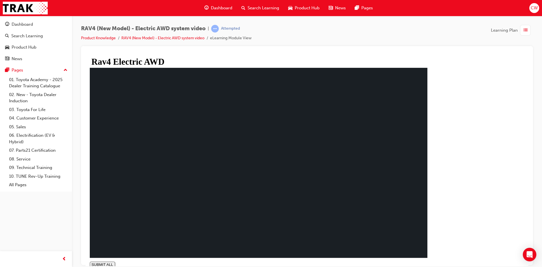
click at [222, 6] on span "Dashboard" at bounding box center [221, 8] width 21 height 6
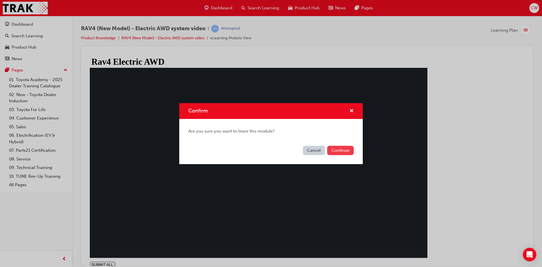
click at [340, 151] on button "Continue" at bounding box center [340, 150] width 27 height 9
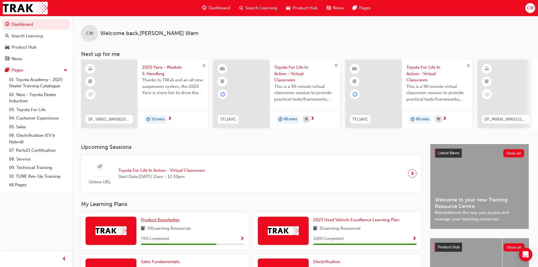
click at [164, 222] on span "Product Knowledge" at bounding box center [160, 219] width 38 height 5
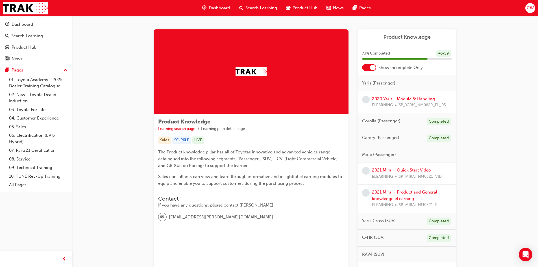
click at [368, 67] on div at bounding box center [369, 67] width 14 height 7
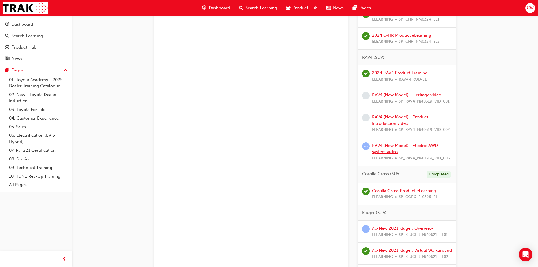
click at [379, 144] on link "RAV4 (New Model) - Electric AWD system video" at bounding box center [405, 149] width 66 height 12
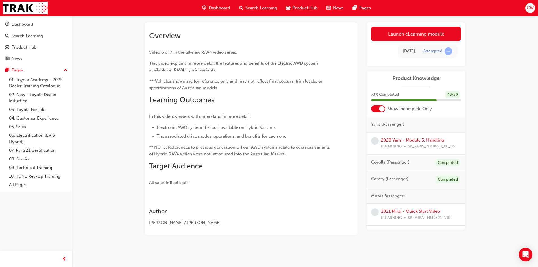
click at [376, 109] on div at bounding box center [378, 108] width 14 height 7
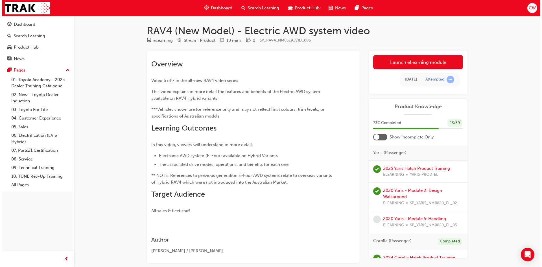
scroll to position [0, 0]
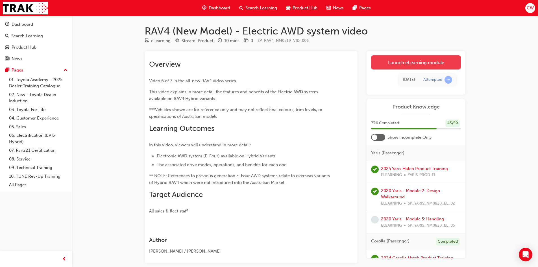
click at [384, 64] on link "Launch eLearning module" at bounding box center [416, 62] width 90 height 14
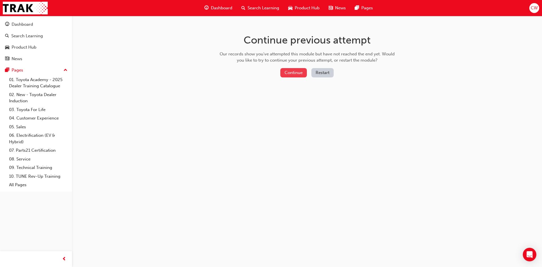
click at [296, 75] on button "Continue" at bounding box center [293, 72] width 27 height 9
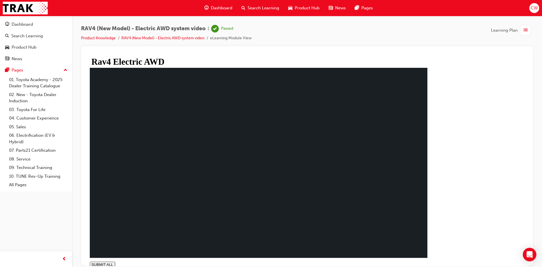
click at [214, 5] on span "Dashboard" at bounding box center [221, 8] width 21 height 6
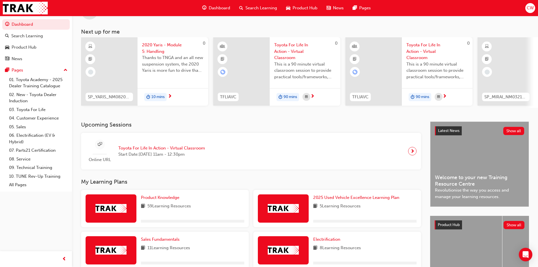
scroll to position [56, 0]
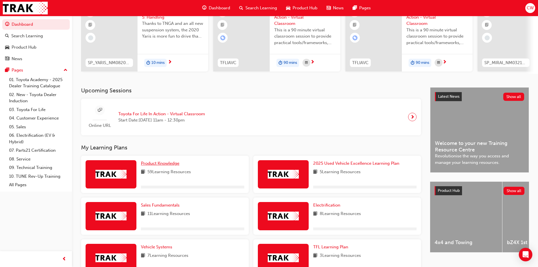
click at [156, 165] on span "Product Knowledge" at bounding box center [160, 163] width 38 height 5
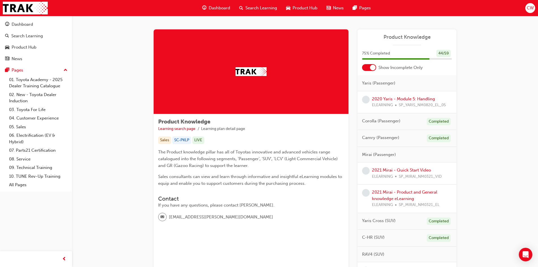
click at [366, 66] on div at bounding box center [369, 67] width 14 height 7
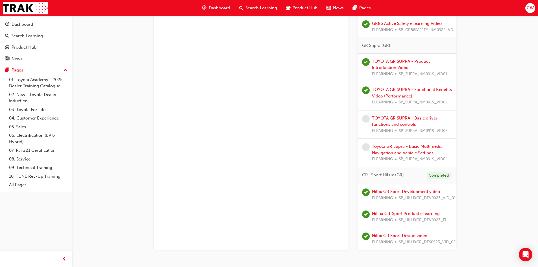
scroll to position [1688, 0]
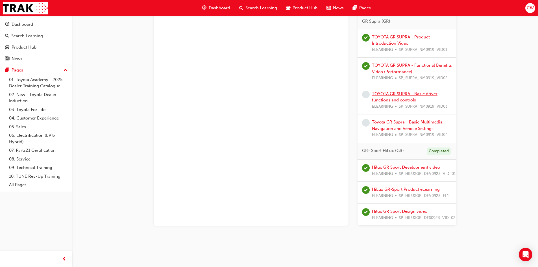
click at [397, 91] on link "TOYOTA GR SUPRA - Basic driver functions and controls" at bounding box center [405, 97] width 66 height 12
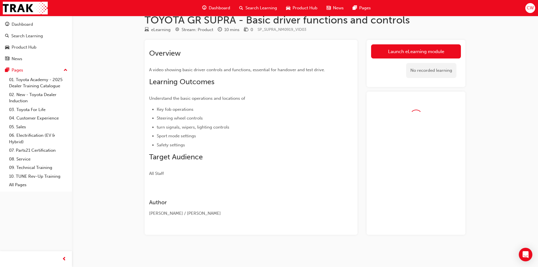
scroll to position [27, 0]
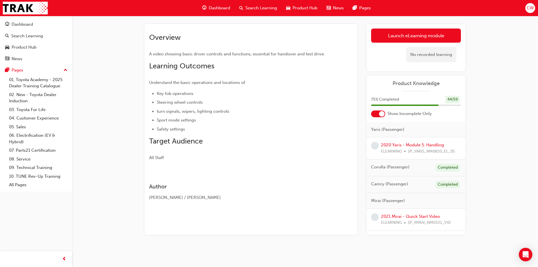
click at [410, 54] on div "No recorded learning" at bounding box center [431, 54] width 50 height 15
click at [397, 35] on link "Launch eLearning module" at bounding box center [416, 36] width 90 height 14
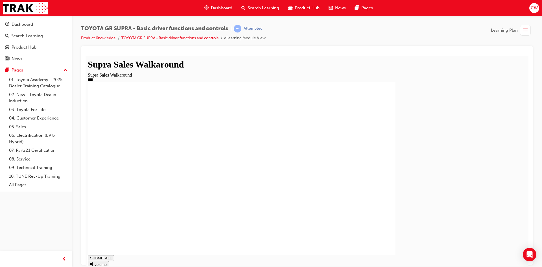
drag, startPoint x: 315, startPoint y: 195, endPoint x: 315, endPoint y: 192, distance: 3.5
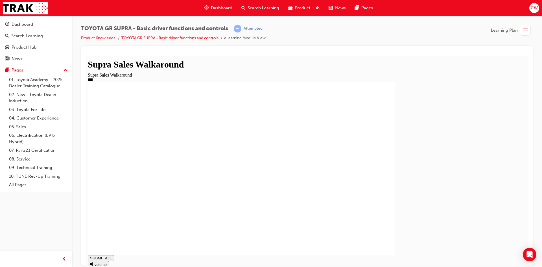
drag, startPoint x: 315, startPoint y: 191, endPoint x: 312, endPoint y: 188, distance: 3.8
drag, startPoint x: 488, startPoint y: 225, endPoint x: 490, endPoint y: 221, distance: 3.9
click at [490, 221] on div at bounding box center [307, 168] width 439 height 173
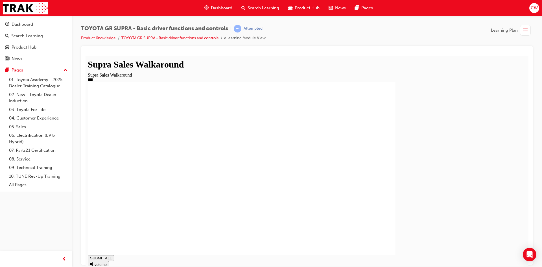
type input "1"
drag, startPoint x: 491, startPoint y: 26, endPoint x: 484, endPoint y: 15, distance: 13.6
click at [484, 15] on div "Dashboard Search Learning Product Hub News Pages CW Dashboard Search Learning P…" at bounding box center [271, 133] width 542 height 267
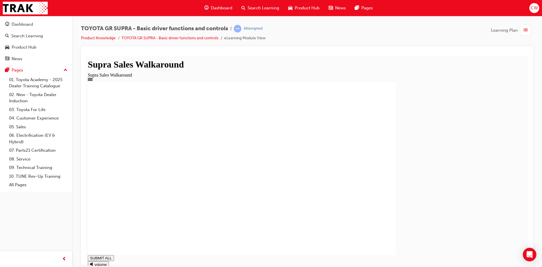
click at [481, 191] on div at bounding box center [307, 168] width 439 height 173
